Goal: Task Accomplishment & Management: Manage account settings

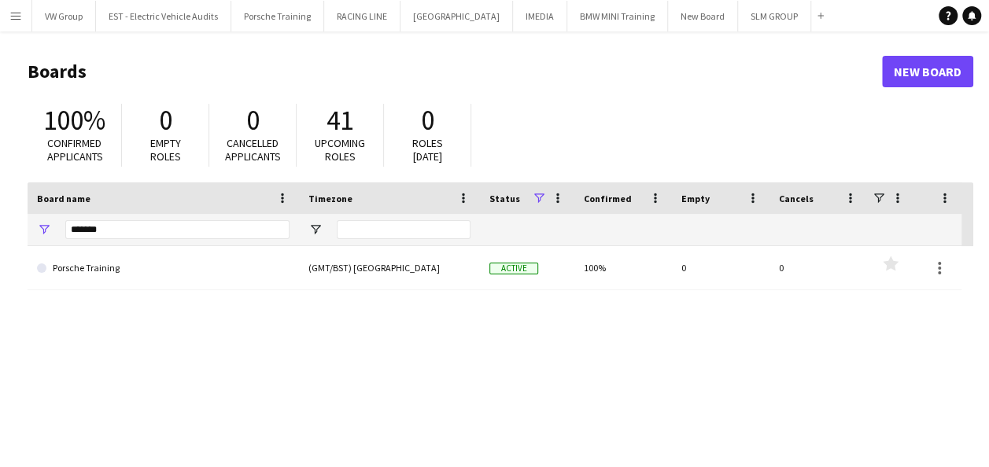
click at [14, 15] on app-icon "Menu" at bounding box center [15, 15] width 13 height 13
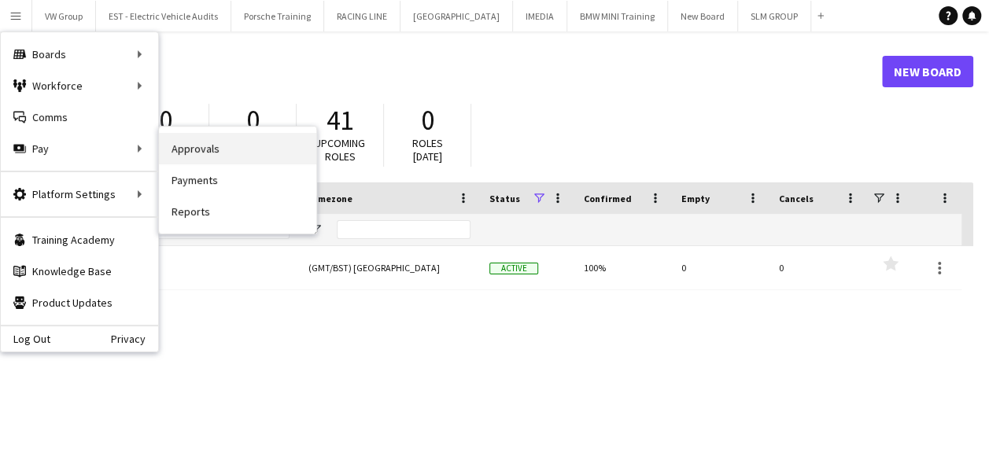
click at [205, 148] on link "Approvals" at bounding box center [237, 148] width 157 height 31
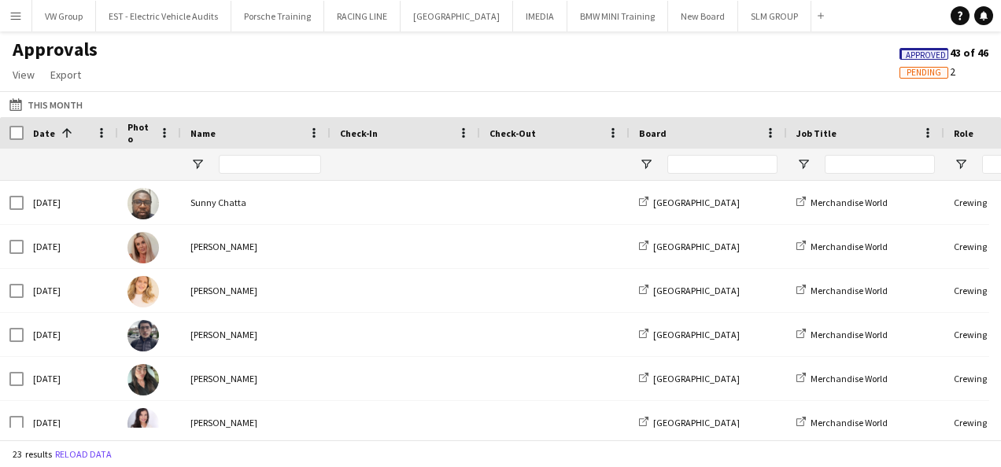
click at [917, 71] on span "Pending" at bounding box center [923, 73] width 35 height 10
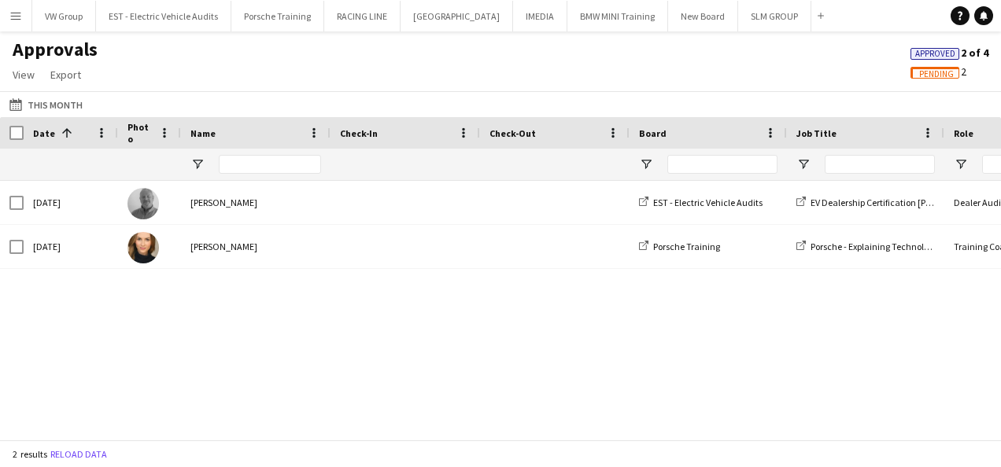
click at [17, 15] on app-icon "Menu" at bounding box center [15, 15] width 13 height 13
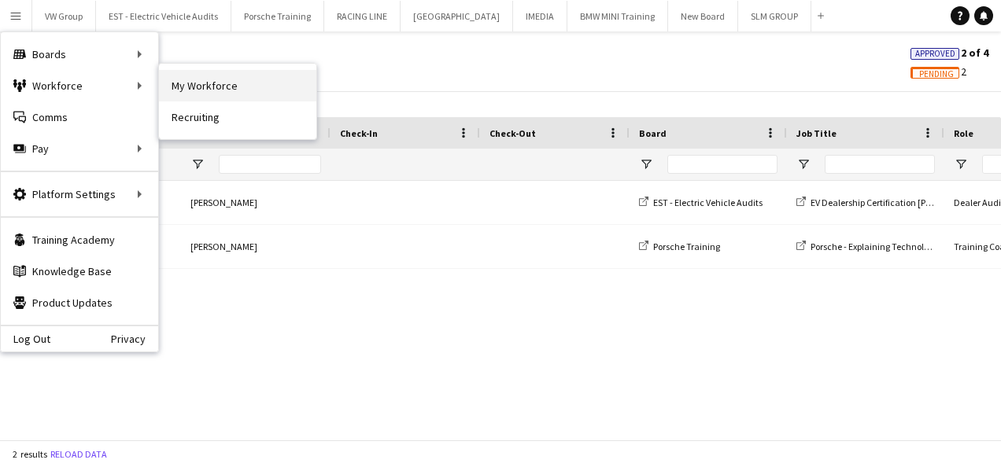
click at [211, 90] on link "My Workforce" at bounding box center [237, 85] width 157 height 31
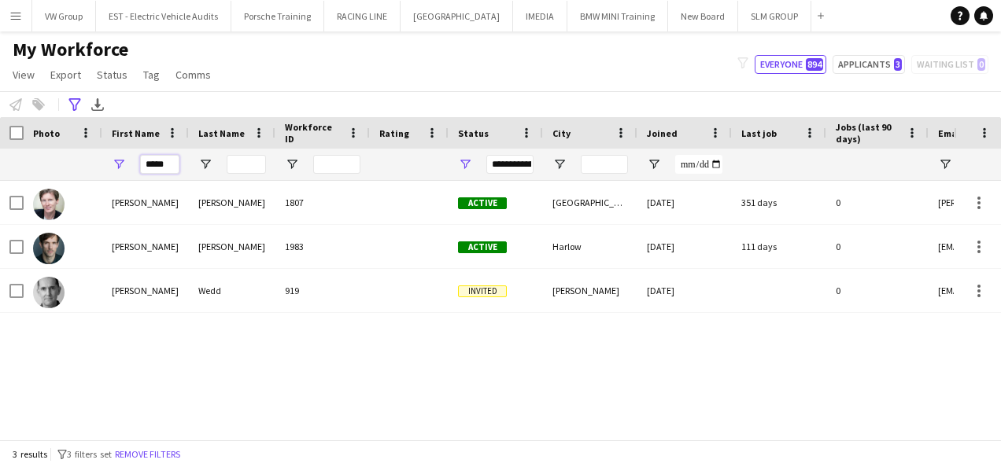
click at [165, 168] on input "*****" at bounding box center [159, 164] width 39 height 19
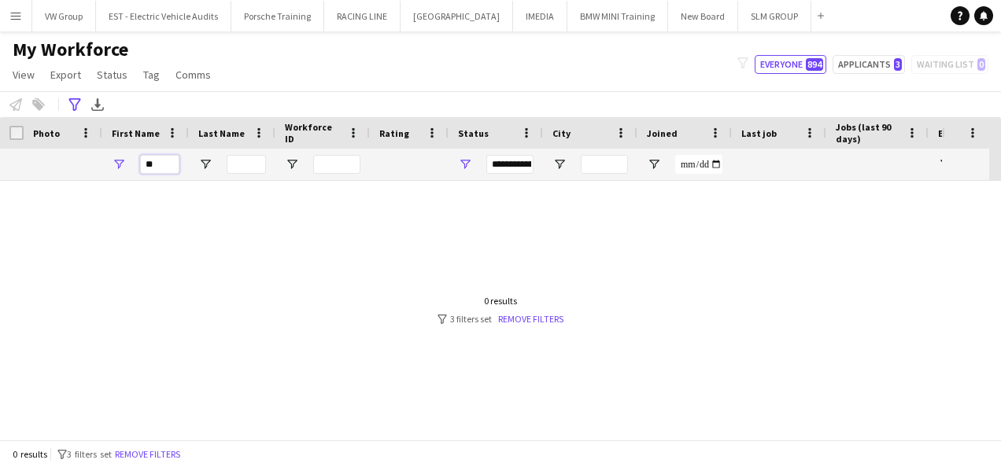
type input "*"
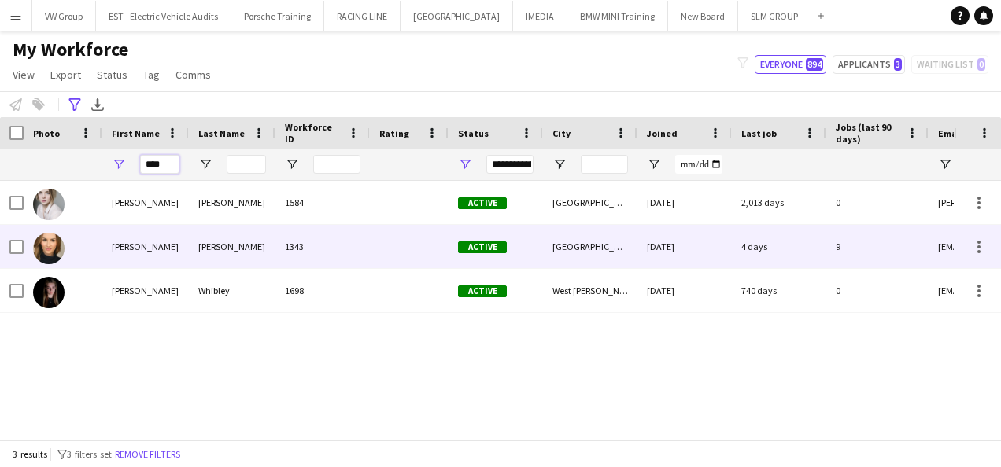
type input "****"
click at [242, 248] on div "[PERSON_NAME]" at bounding box center [232, 246] width 87 height 43
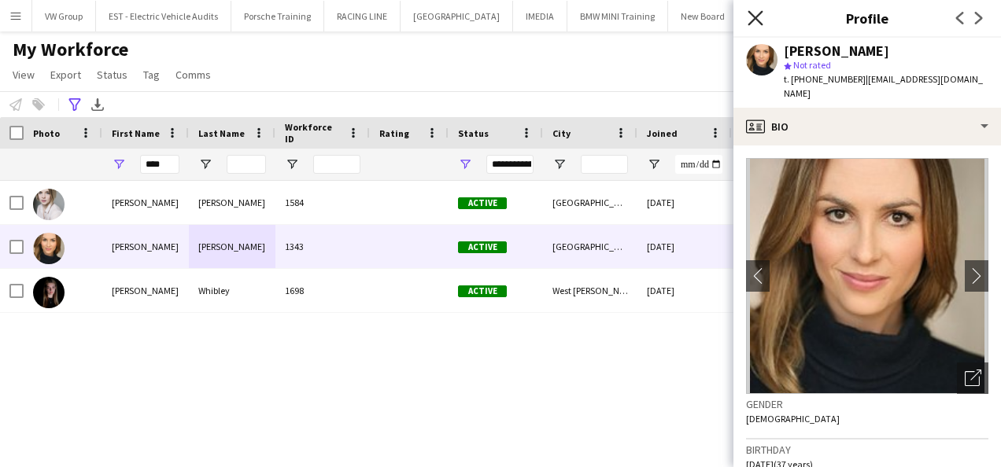
click at [756, 17] on icon at bounding box center [754, 17] width 15 height 15
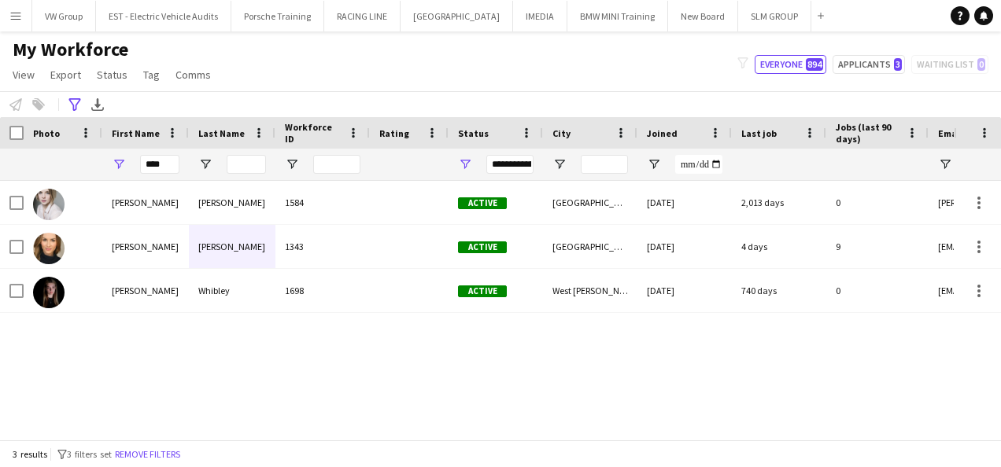
click at [13, 15] on app-icon "Menu" at bounding box center [15, 15] width 13 height 13
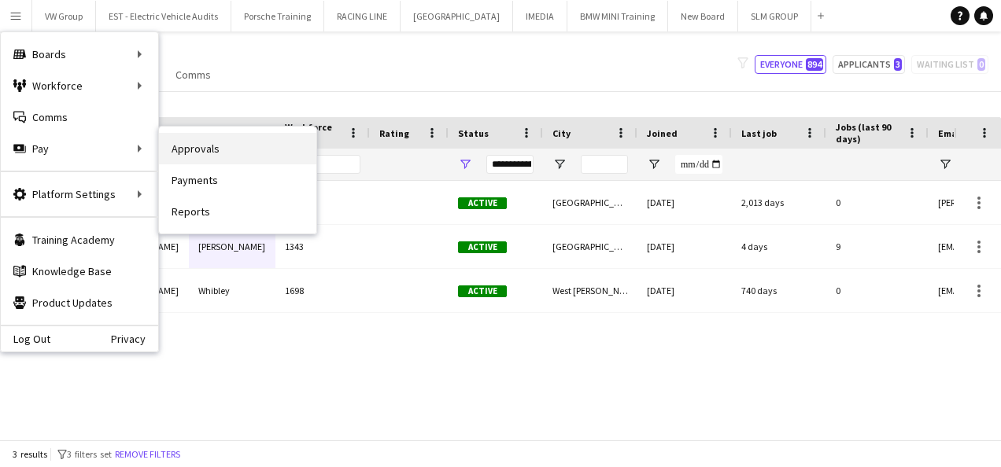
click at [189, 147] on link "Approvals" at bounding box center [237, 148] width 157 height 31
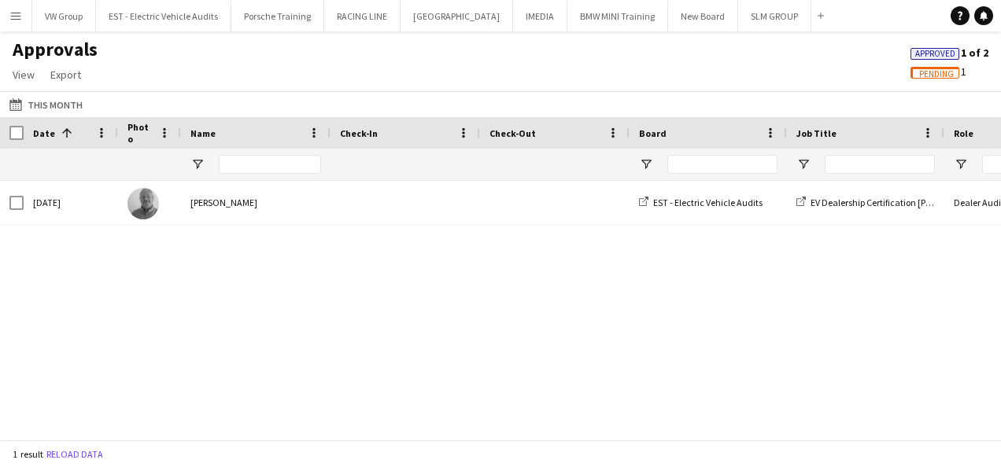
click at [922, 49] on span "Approved" at bounding box center [935, 54] width 40 height 10
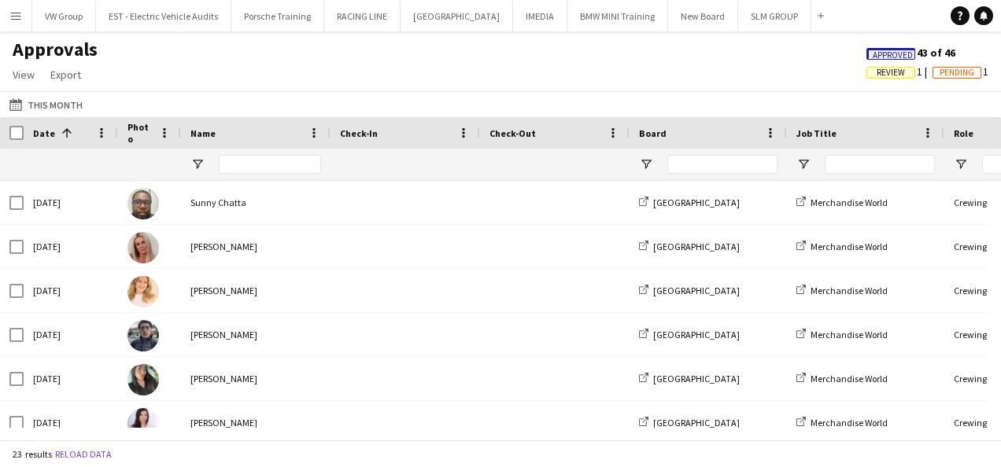
click at [881, 70] on span "Review" at bounding box center [890, 73] width 28 height 10
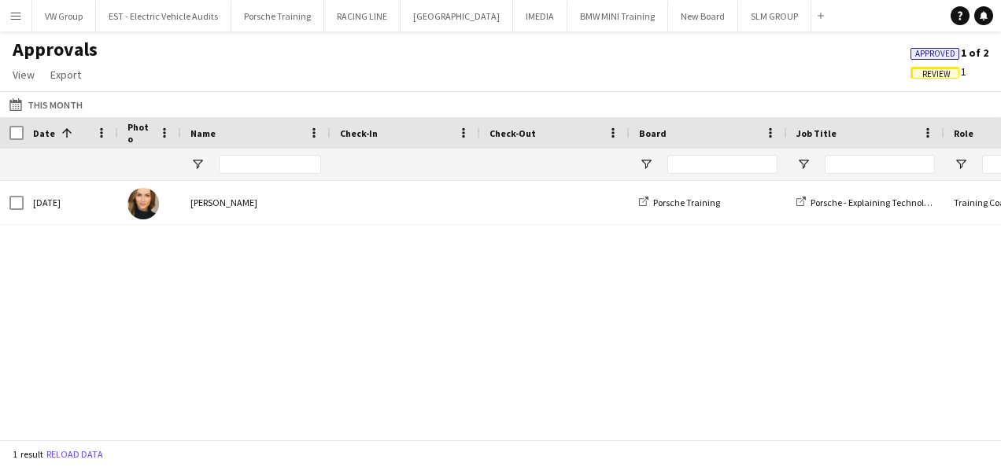
click at [927, 75] on span "Review" at bounding box center [936, 74] width 28 height 10
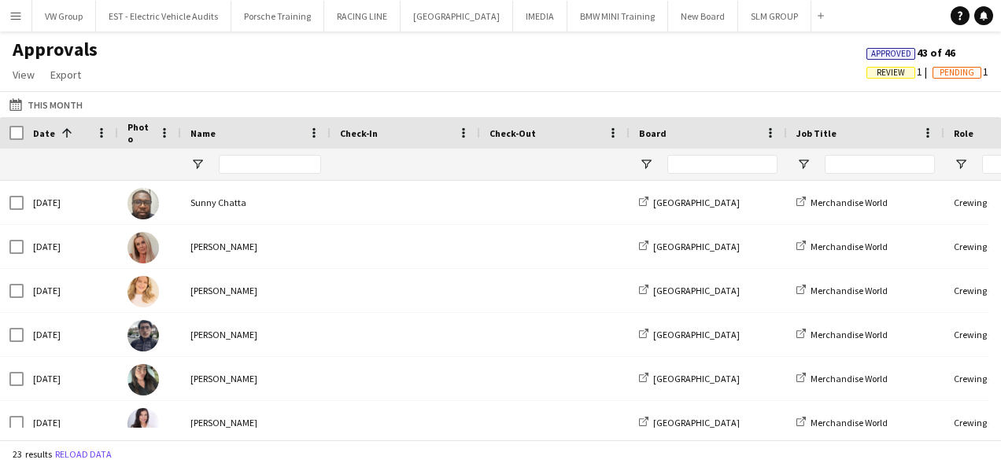
click at [893, 73] on span "Review" at bounding box center [890, 73] width 28 height 10
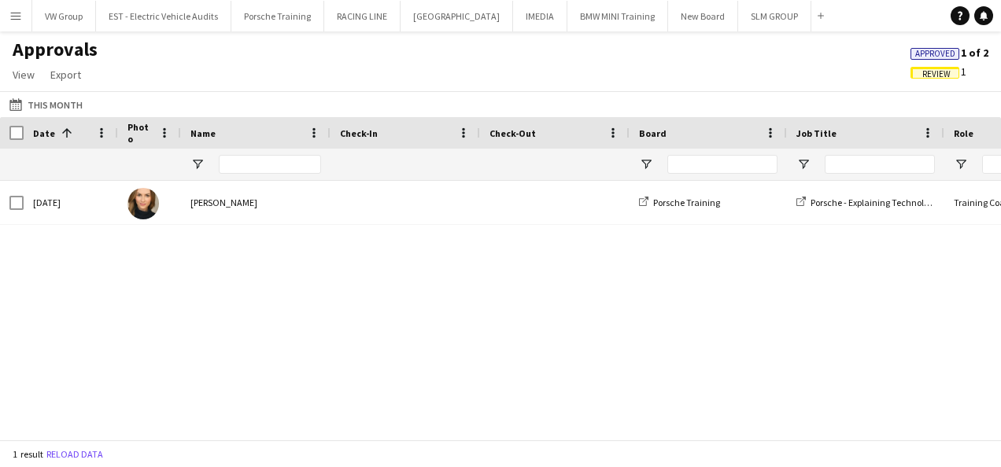
click at [930, 72] on span "Review" at bounding box center [936, 74] width 28 height 10
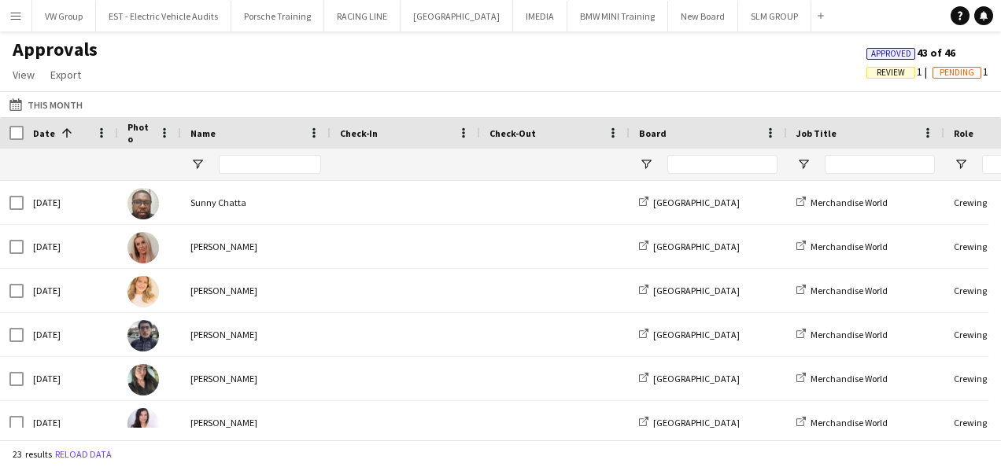
click at [891, 72] on span "Review" at bounding box center [890, 73] width 28 height 10
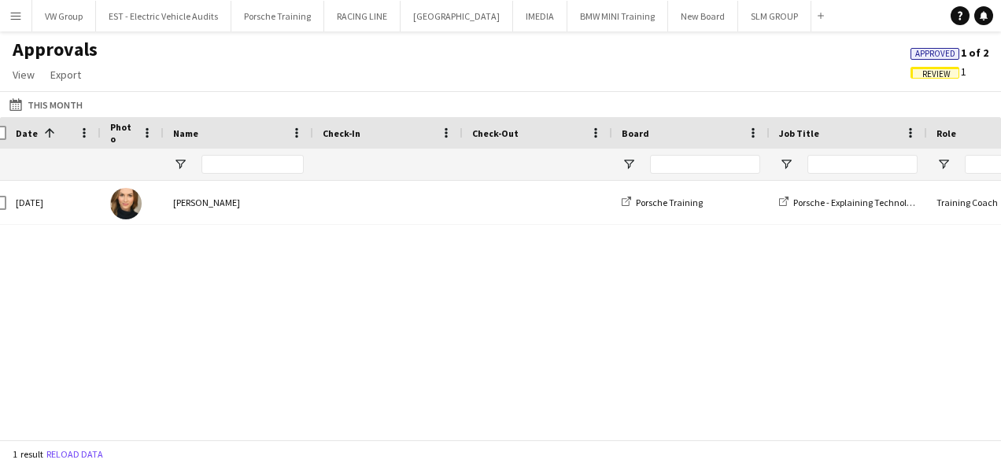
scroll to position [0, 31]
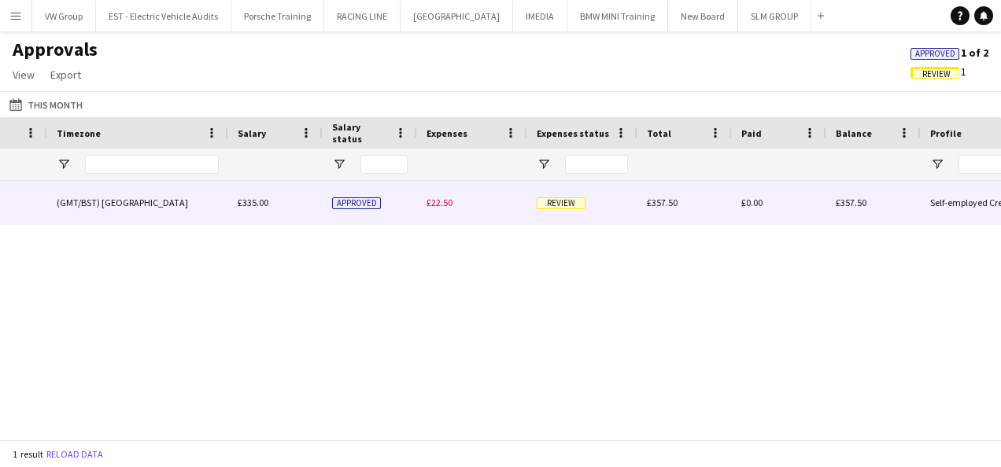
click at [573, 203] on span "Review" at bounding box center [561, 203] width 49 height 12
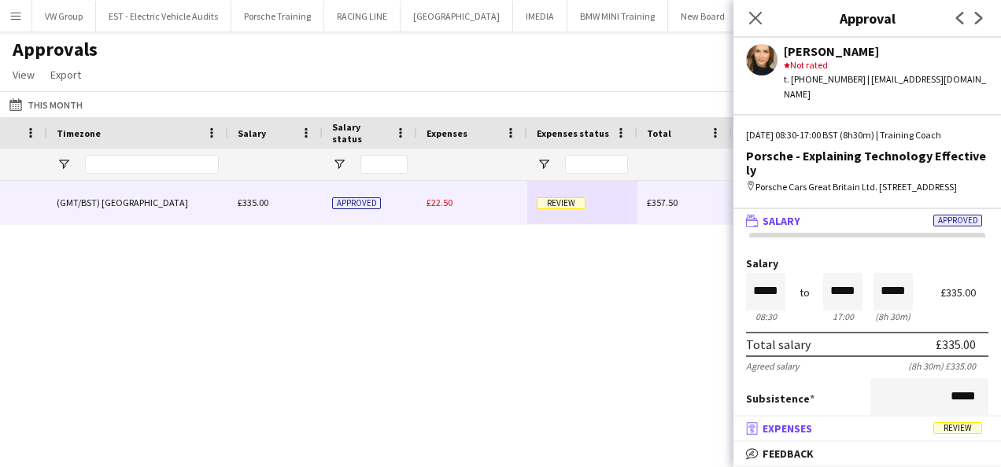
click at [948, 426] on span "Review" at bounding box center [957, 428] width 49 height 12
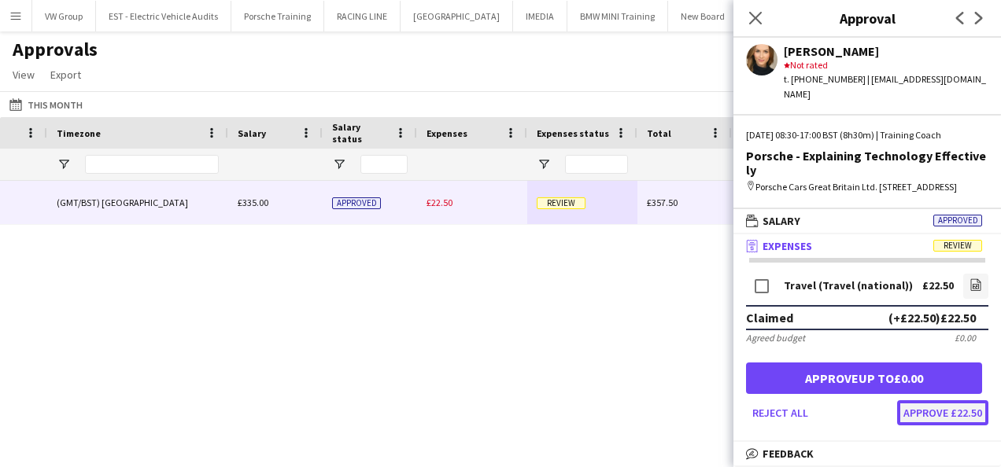
click at [931, 400] on button "Approve £22.50" at bounding box center [942, 412] width 91 height 25
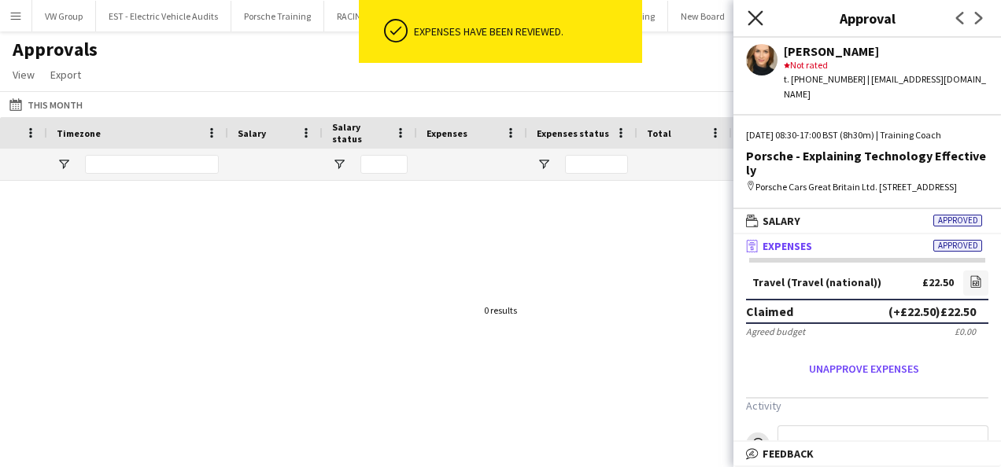
click at [758, 14] on icon at bounding box center [754, 17] width 15 height 15
